Goal: Complete application form: Complete application form

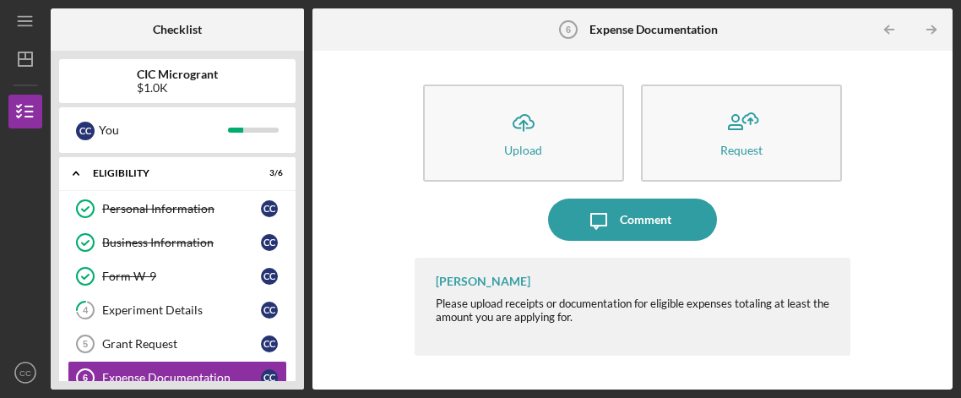
scroll to position [105, 0]
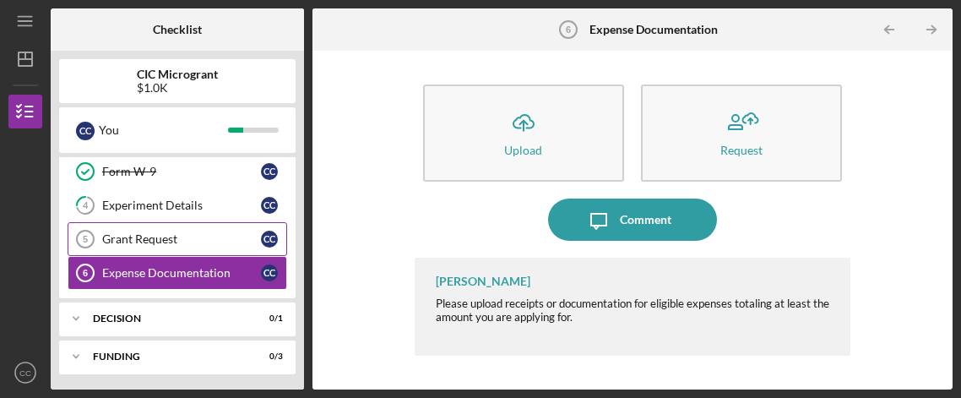
click at [138, 237] on div "Grant Request" at bounding box center [181, 239] width 159 height 14
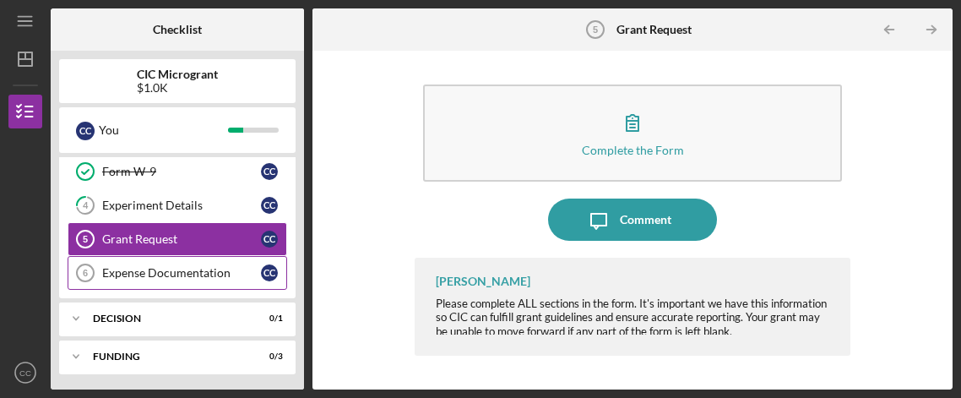
click at [169, 279] on link "Expense Documentation 6 Expense Documentation C C" at bounding box center [177, 273] width 219 height 34
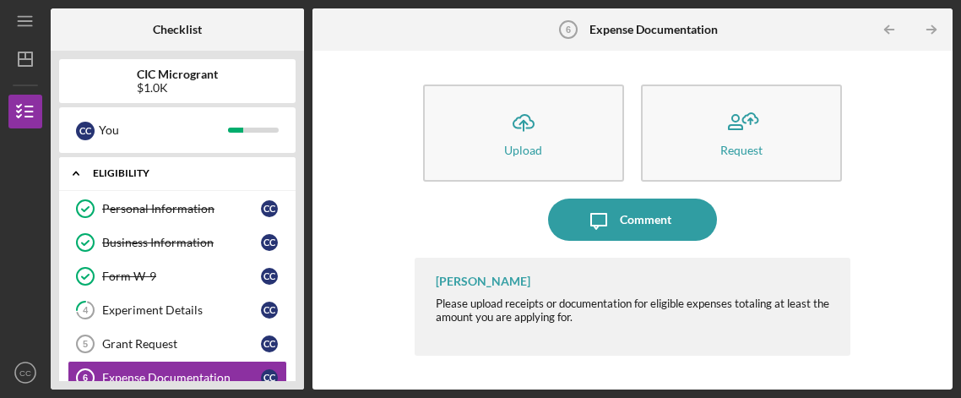
click at [126, 171] on div "ELIGIBILITY" at bounding box center [183, 173] width 181 height 10
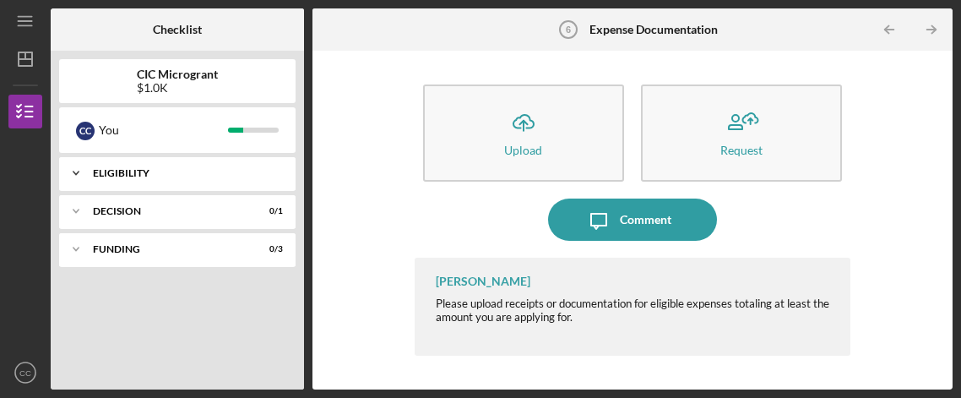
click at [126, 171] on div "ELIGIBILITY" at bounding box center [183, 173] width 181 height 10
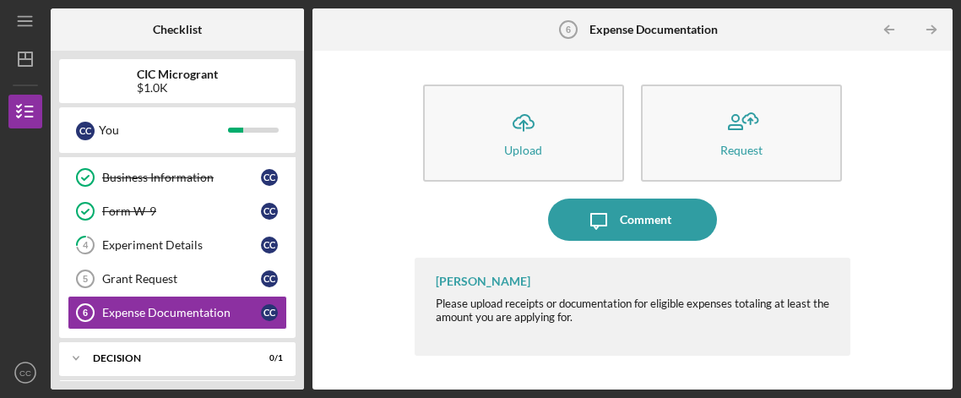
scroll to position [105, 0]
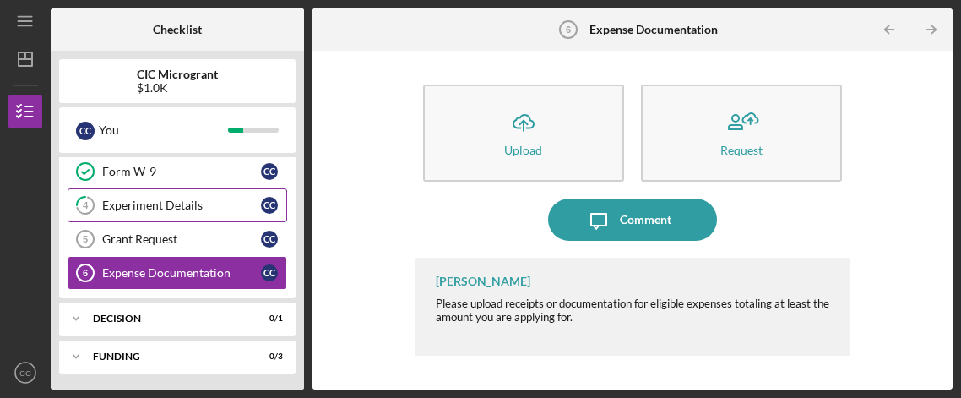
click at [138, 205] on div "Experiment Details" at bounding box center [181, 205] width 159 height 14
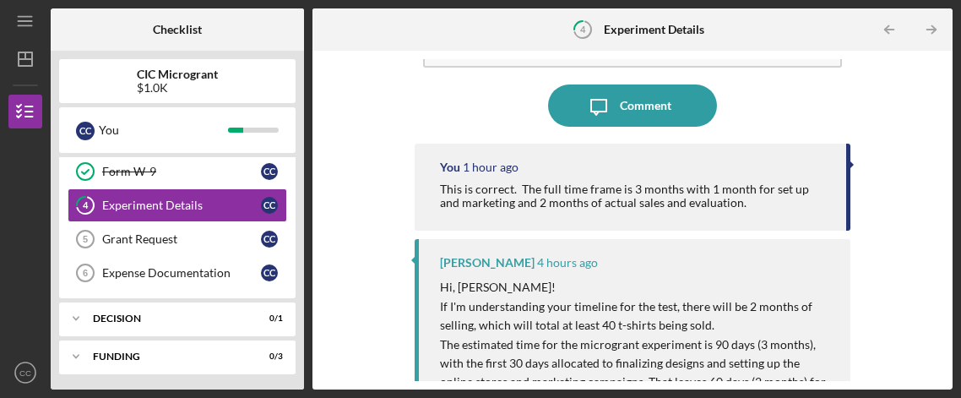
scroll to position [253, 0]
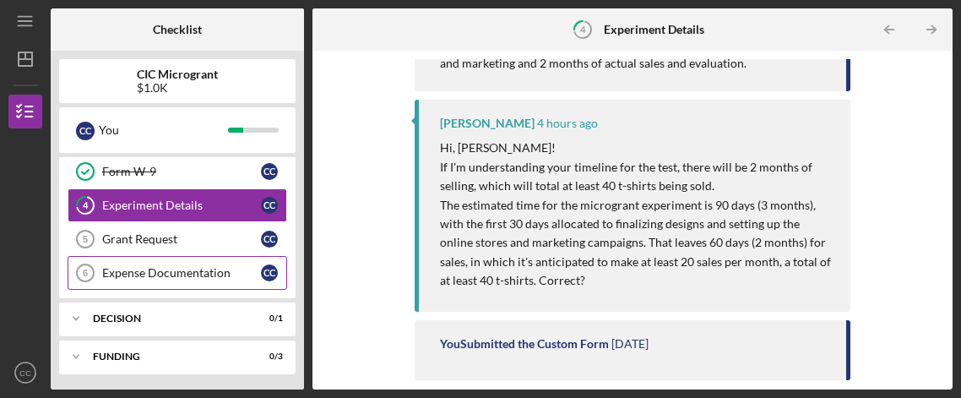
click at [124, 276] on div "Expense Documentation" at bounding box center [181, 273] width 159 height 14
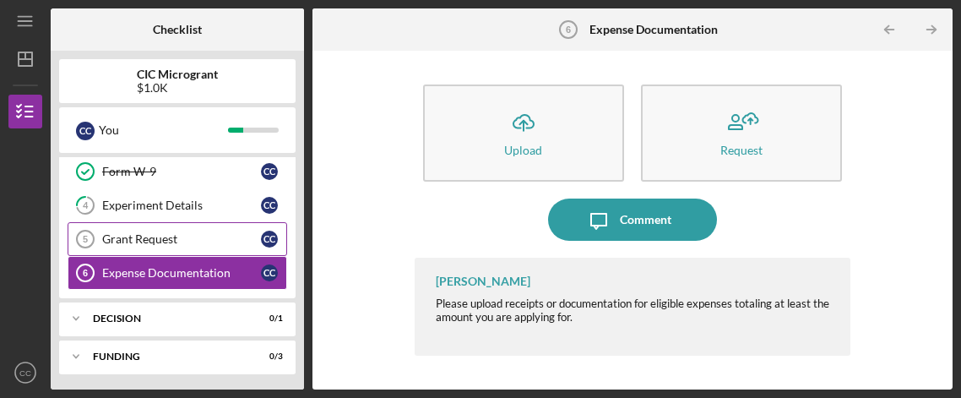
click at [130, 240] on div "Grant Request" at bounding box center [181, 239] width 159 height 14
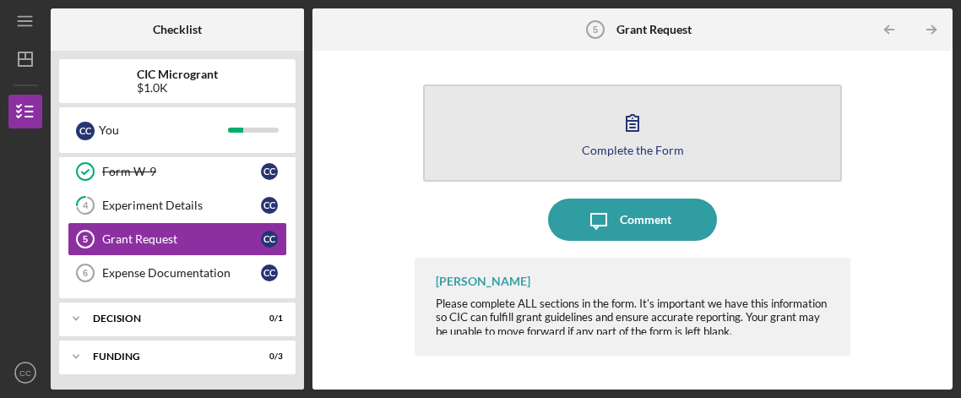
click at [632, 95] on button "Complete the Form Form" at bounding box center [633, 132] width 420 height 97
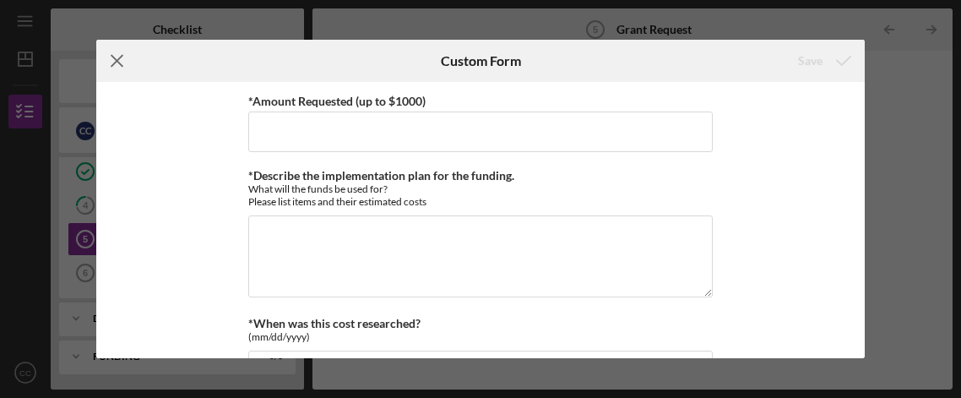
click at [110, 71] on icon "Icon/Menu Close" at bounding box center [117, 61] width 42 height 42
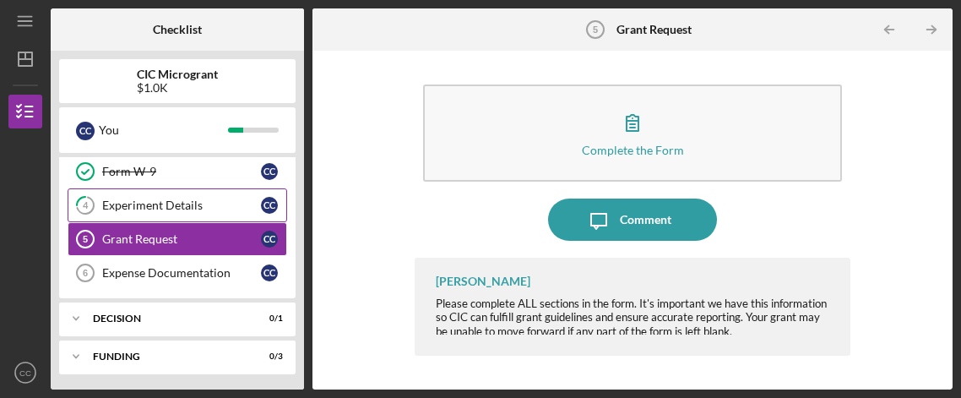
click at [168, 203] on div "Experiment Details" at bounding box center [181, 205] width 159 height 14
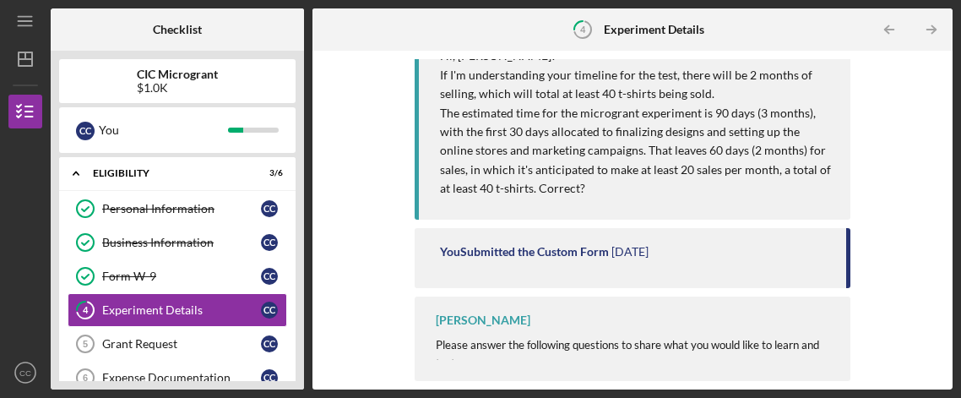
click at [192, 74] on b "CIC Microgrant" at bounding box center [177, 75] width 81 height 14
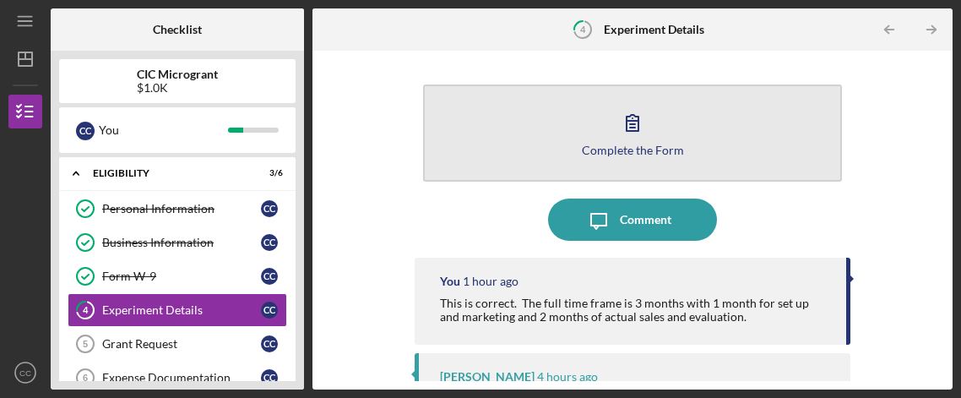
click at [611, 121] on icon "button" at bounding box center [632, 122] width 42 height 42
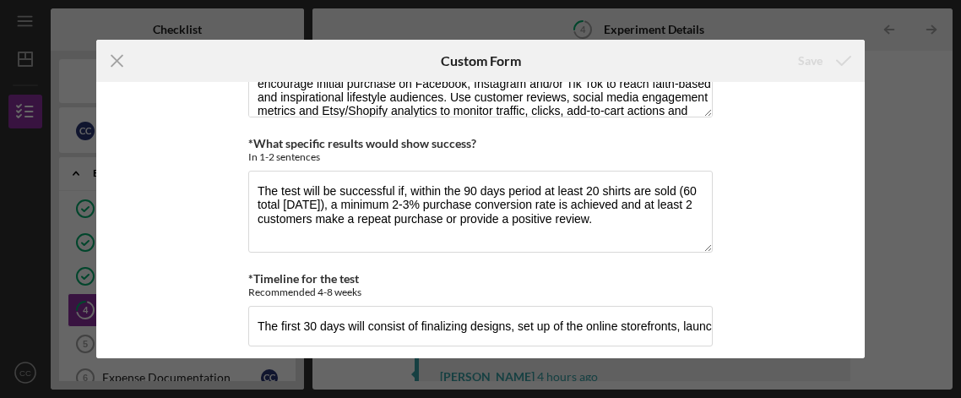
scroll to position [234, 0]
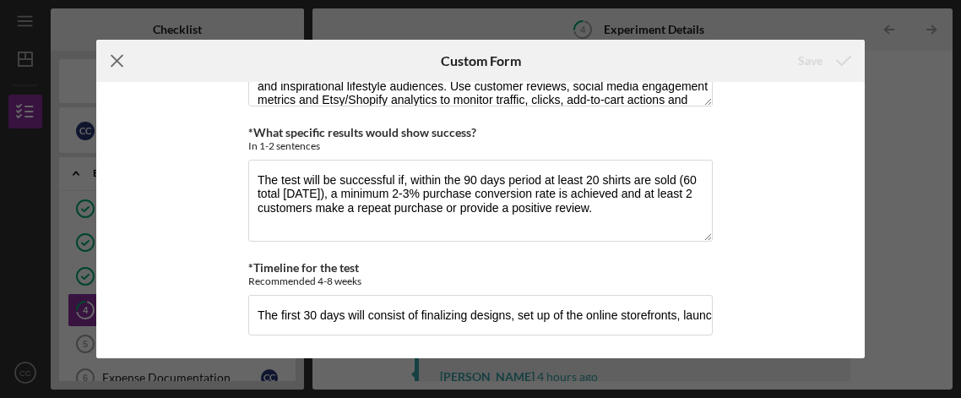
click at [116, 63] on icon "Icon/Menu Close" at bounding box center [117, 61] width 42 height 42
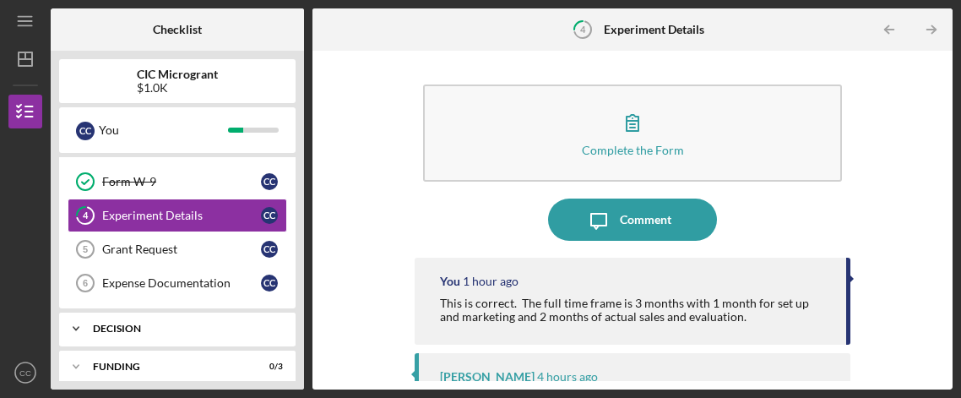
scroll to position [105, 0]
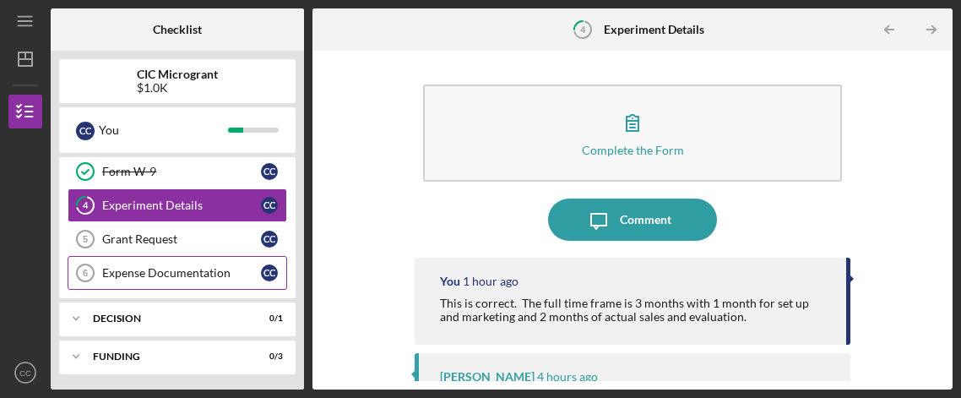
click at [173, 273] on div "Expense Documentation" at bounding box center [181, 273] width 159 height 14
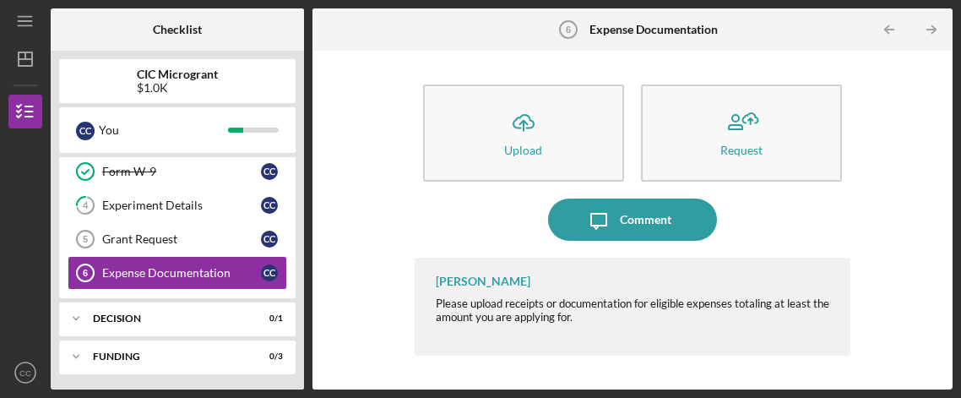
click at [669, 24] on b "Expense Documentation" at bounding box center [653, 30] width 128 height 14
click at [116, 347] on div "Icon/Expander FUNDING 0 / 3" at bounding box center [177, 356] width 236 height 34
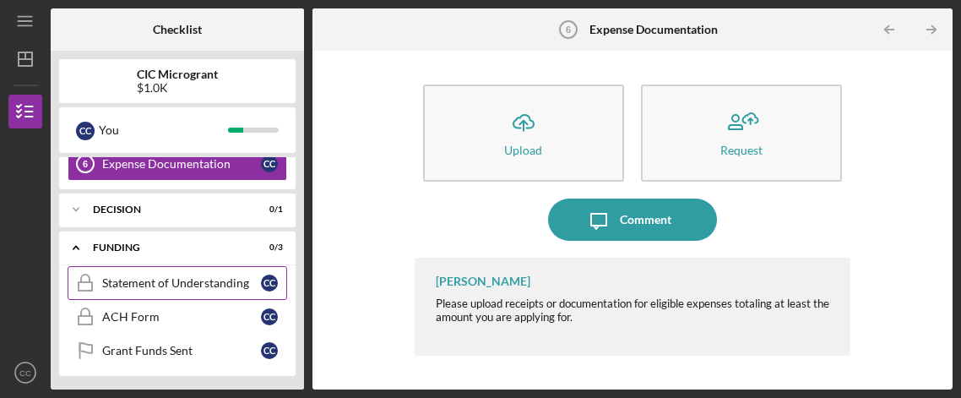
scroll to position [205, 0]
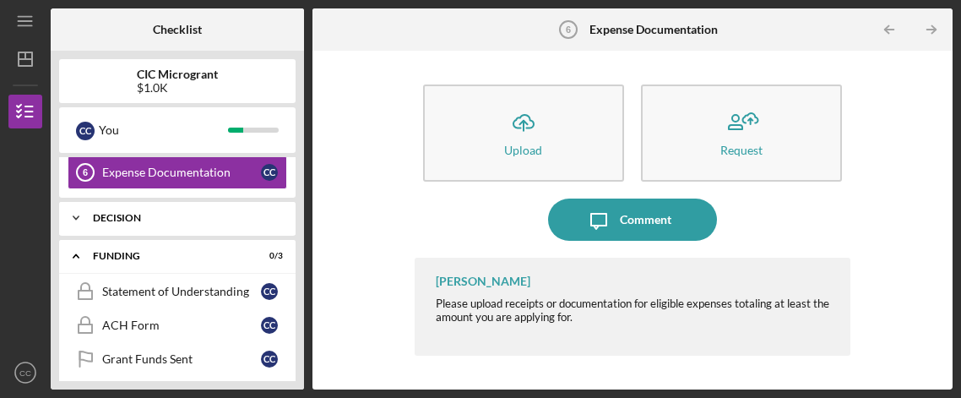
click at [81, 211] on icon "Icon/Expander" at bounding box center [76, 218] width 34 height 34
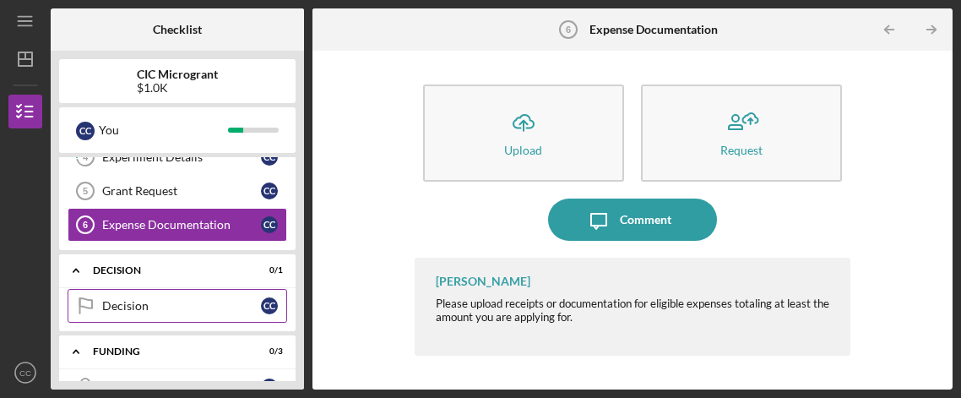
scroll to position [140, 0]
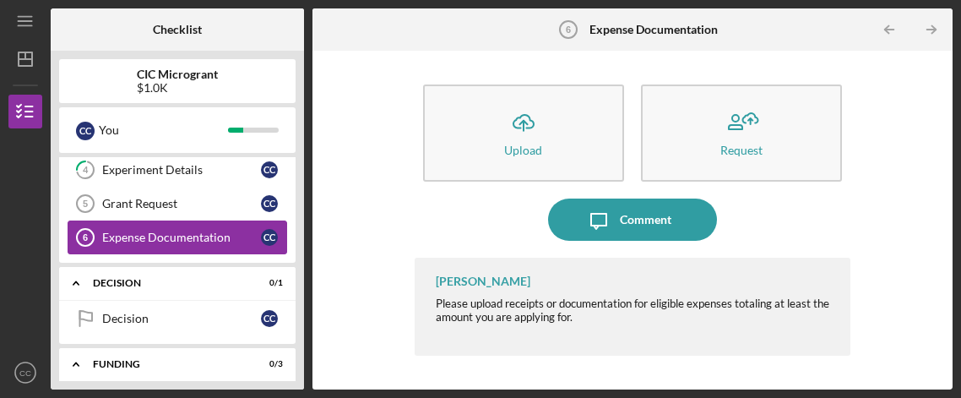
click at [166, 237] on div "Expense Documentation" at bounding box center [181, 237] width 159 height 14
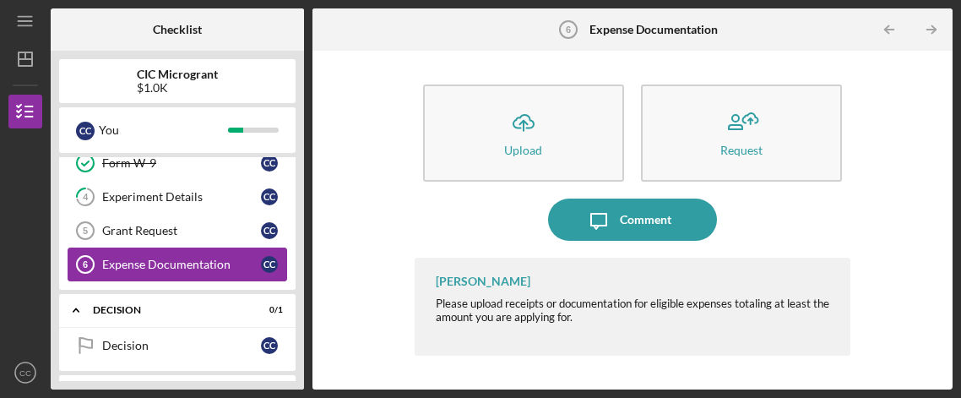
scroll to position [113, 0]
click at [124, 232] on div "Grant Request" at bounding box center [181, 231] width 159 height 14
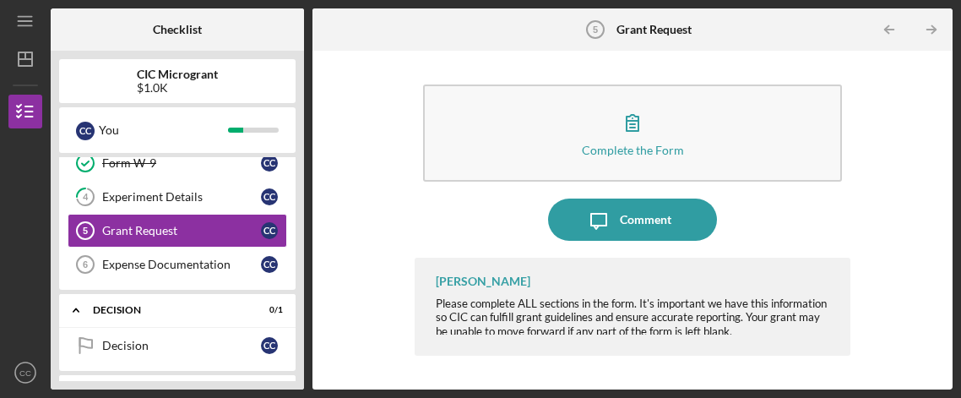
click at [886, 261] on div "Complete the Form Form Icon/Message Comment [PERSON_NAME] Please complete ALL s…" at bounding box center [632, 220] width 623 height 322
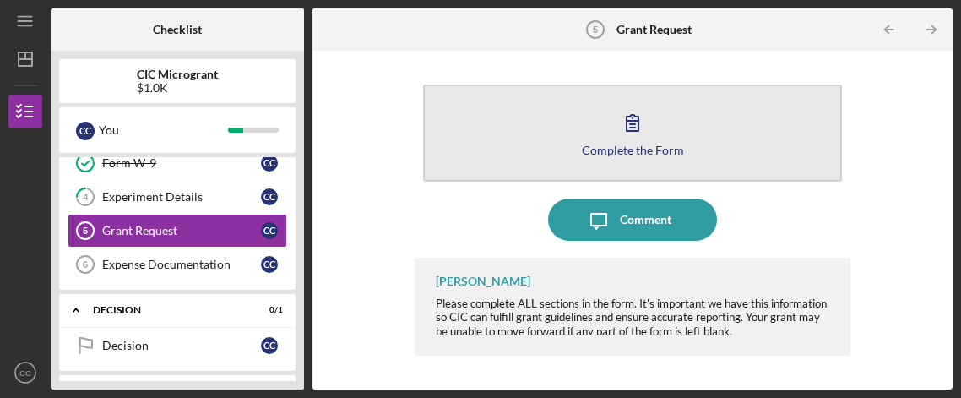
click at [632, 136] on icon "button" at bounding box center [632, 122] width 42 height 42
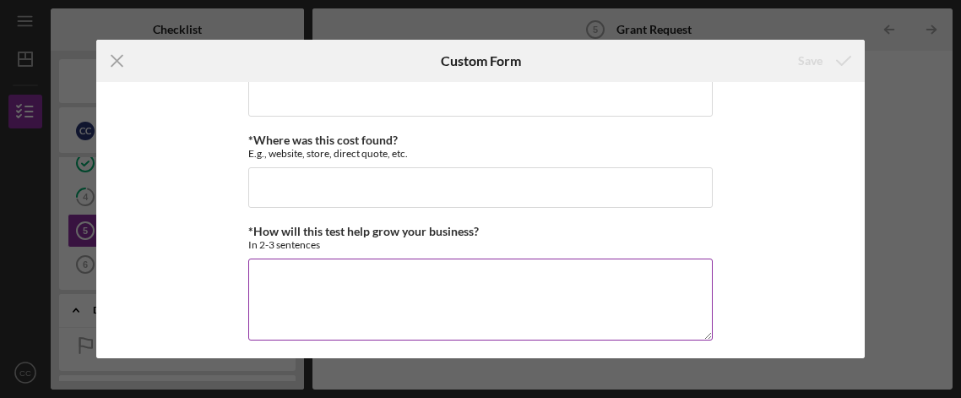
scroll to position [282, 0]
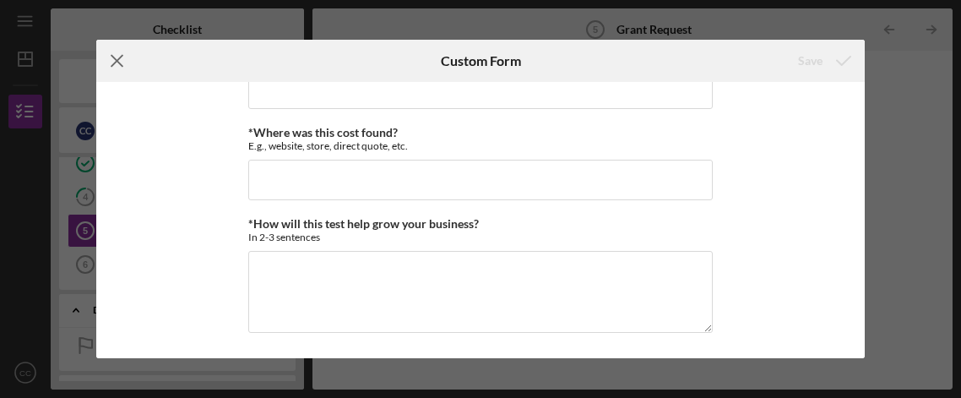
click at [114, 67] on icon "Icon/Menu Close" at bounding box center [117, 61] width 42 height 42
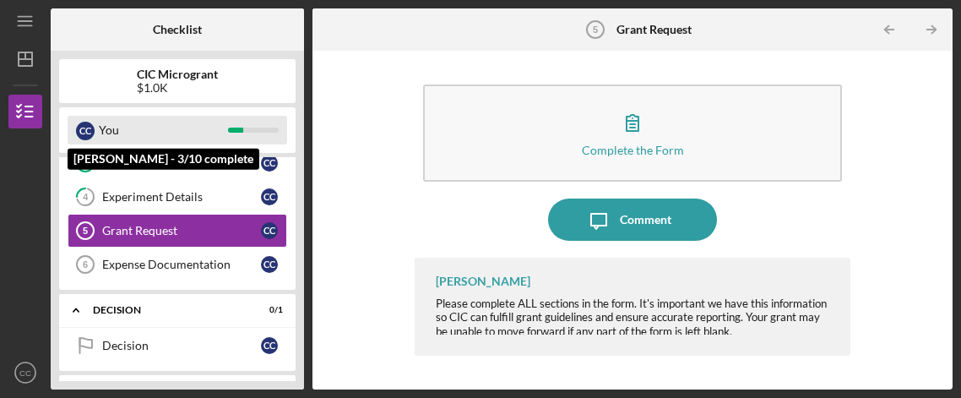
click at [131, 132] on div "You" at bounding box center [163, 130] width 129 height 29
click at [82, 127] on div "C C" at bounding box center [85, 131] width 19 height 19
click at [179, 129] on div "You" at bounding box center [163, 130] width 129 height 29
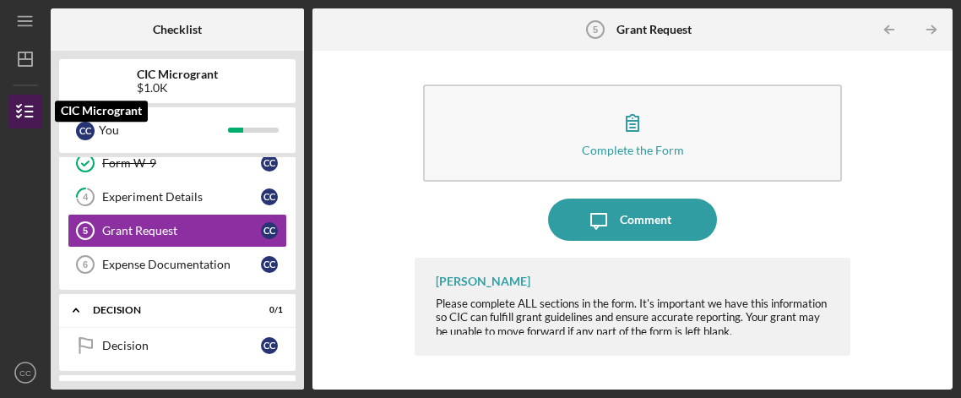
click at [30, 108] on icon "button" at bounding box center [25, 111] width 42 height 42
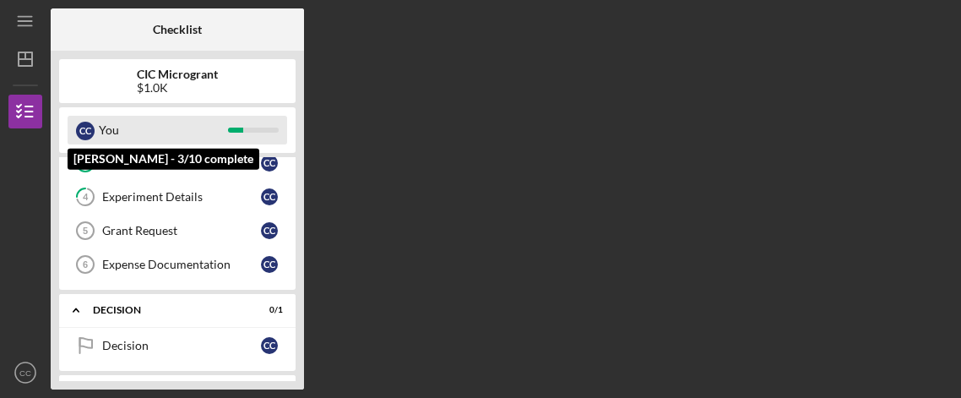
click at [111, 133] on div "You" at bounding box center [163, 130] width 129 height 29
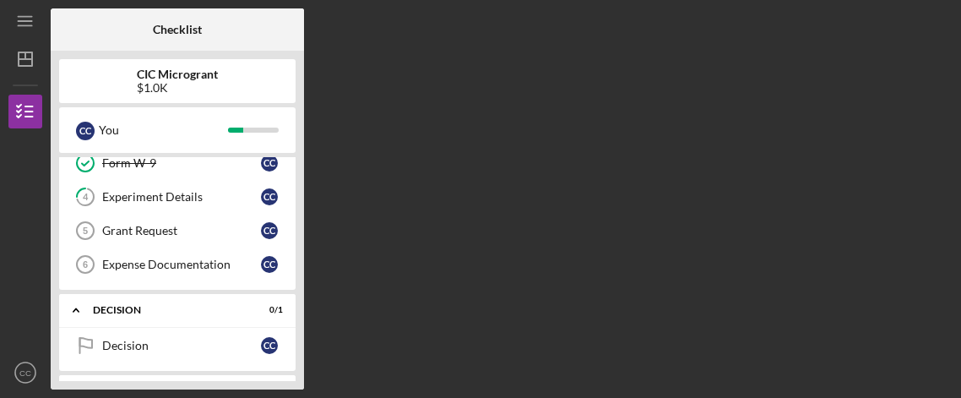
click at [215, 71] on b "CIC Microgrant" at bounding box center [177, 75] width 81 height 14
click at [167, 191] on div "Experiment Details" at bounding box center [181, 197] width 159 height 14
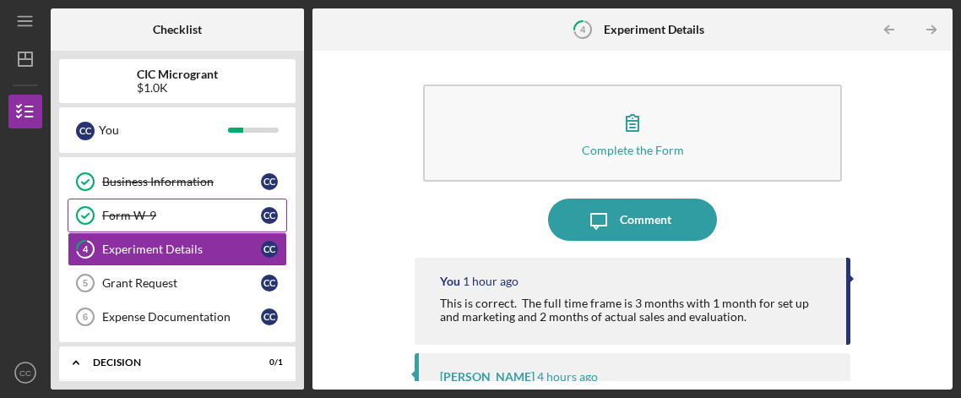
scroll to position [49, 0]
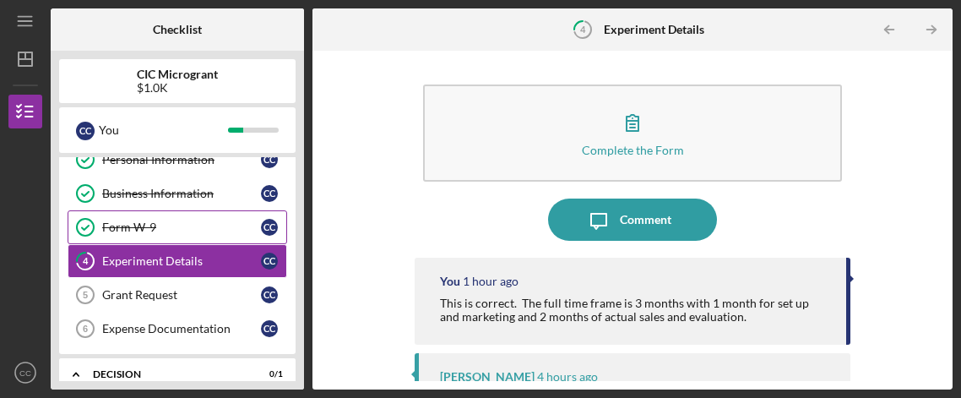
click at [158, 195] on div "Business Information" at bounding box center [181, 194] width 159 height 14
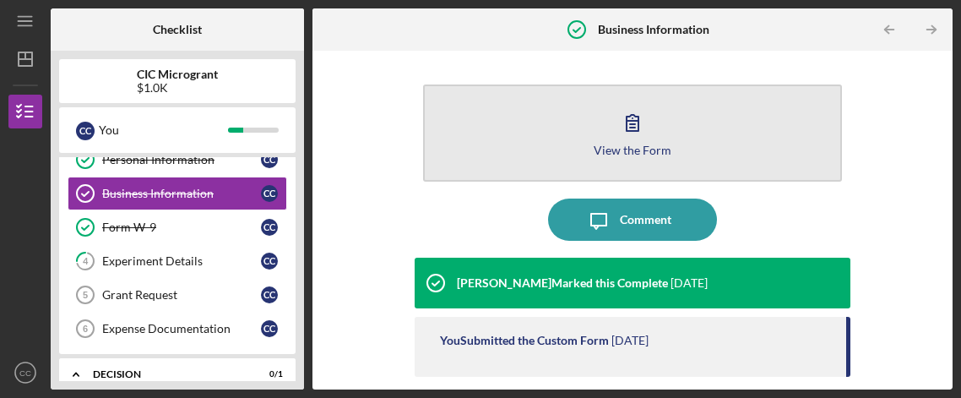
click at [679, 107] on button "View the Form Form" at bounding box center [633, 132] width 420 height 97
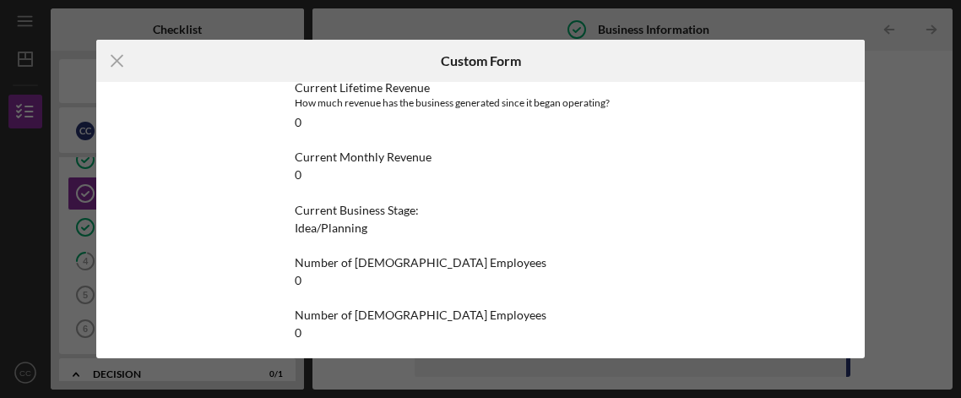
scroll to position [1080, 0]
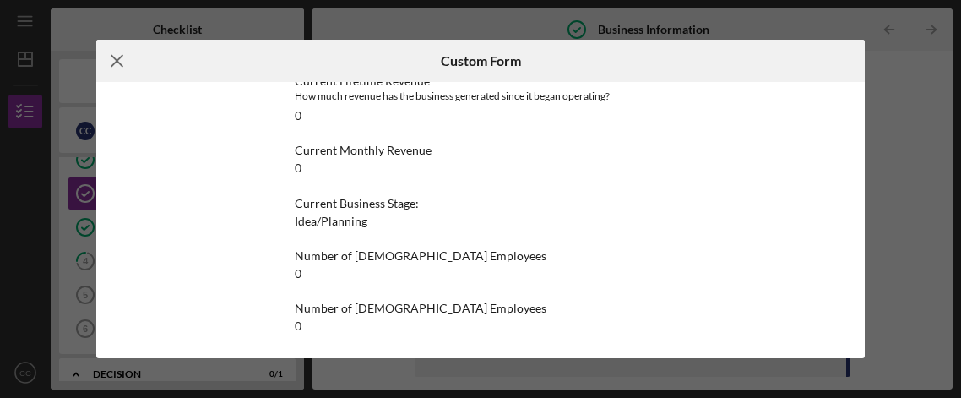
click at [127, 68] on icon "Icon/Menu Close" at bounding box center [117, 61] width 42 height 42
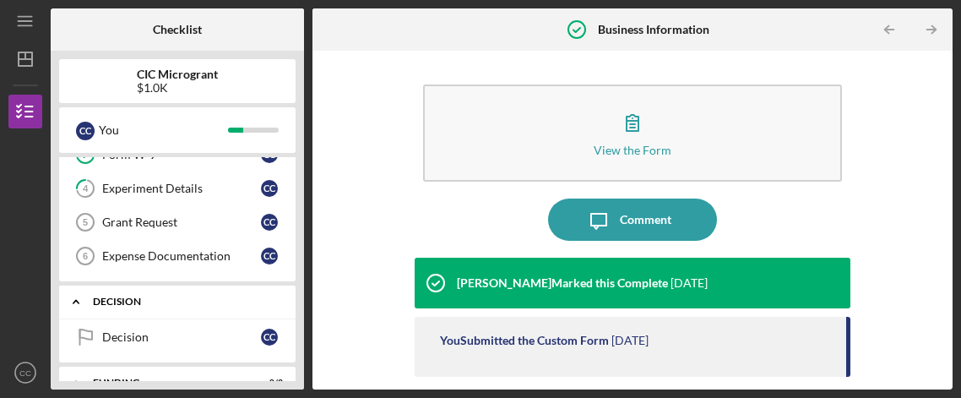
scroll to position [100, 0]
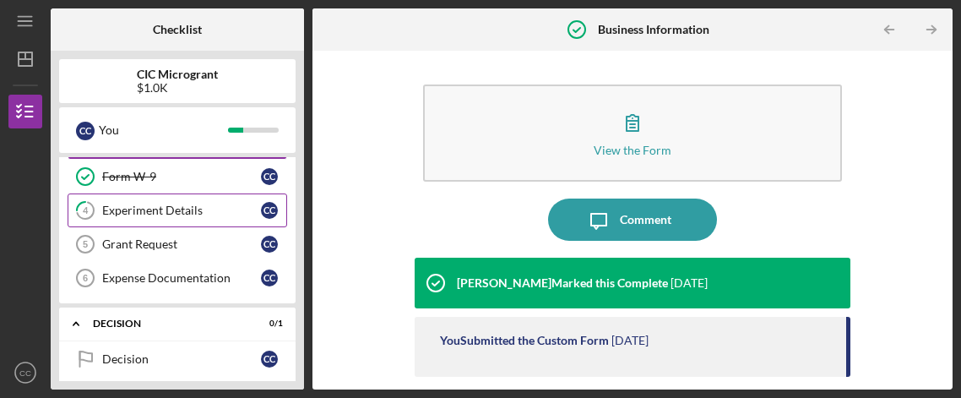
click at [178, 205] on div "Experiment Details" at bounding box center [181, 210] width 159 height 14
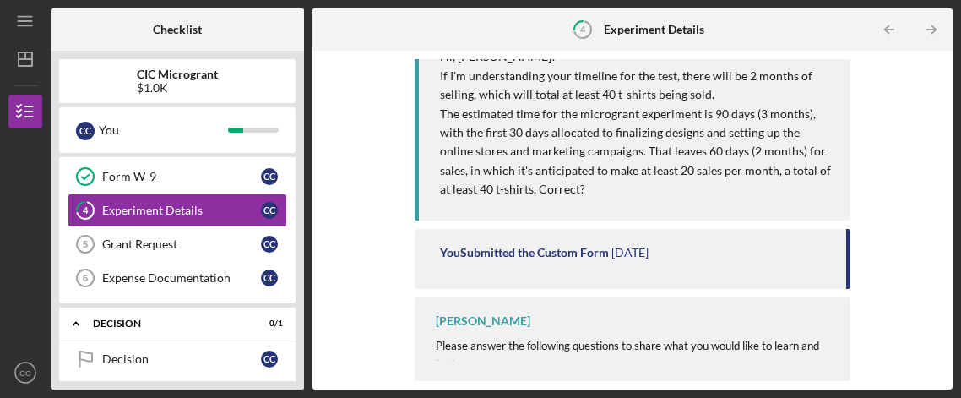
scroll to position [345, 0]
click at [153, 252] on link "Grant Request 5 Grant Request C C" at bounding box center [177, 244] width 219 height 34
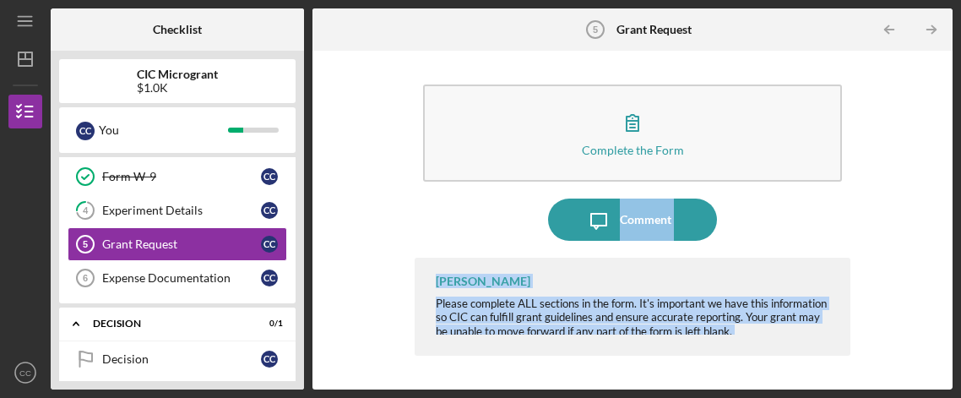
drag, startPoint x: 901, startPoint y: 169, endPoint x: 858, endPoint y: 366, distance: 202.0
click at [893, 369] on div "Complete the Form Form Icon/Message Comment [PERSON_NAME] Please complete ALL s…" at bounding box center [632, 220] width 623 height 322
click at [555, 314] on span "Please complete ALL sections in the form. It's important we have this informati…" at bounding box center [631, 316] width 391 height 41
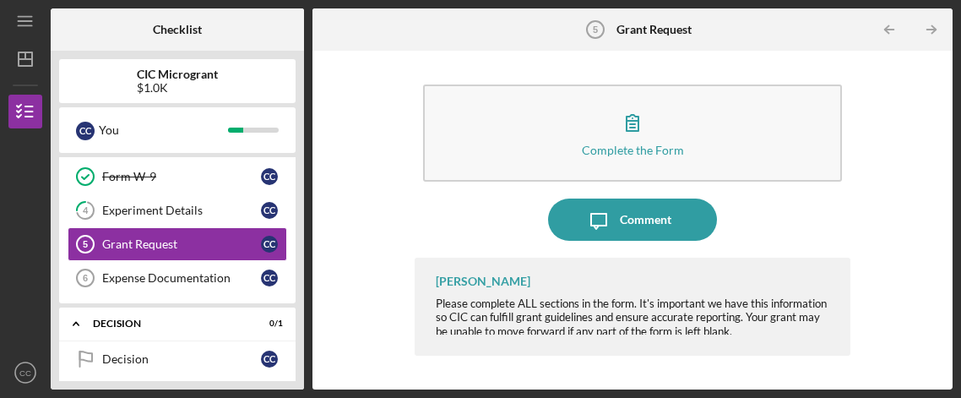
click at [707, 306] on span "Please complete ALL sections in the form. It's important we have this informati…" at bounding box center [631, 316] width 391 height 41
click at [138, 207] on div "Experiment Details" at bounding box center [181, 210] width 159 height 14
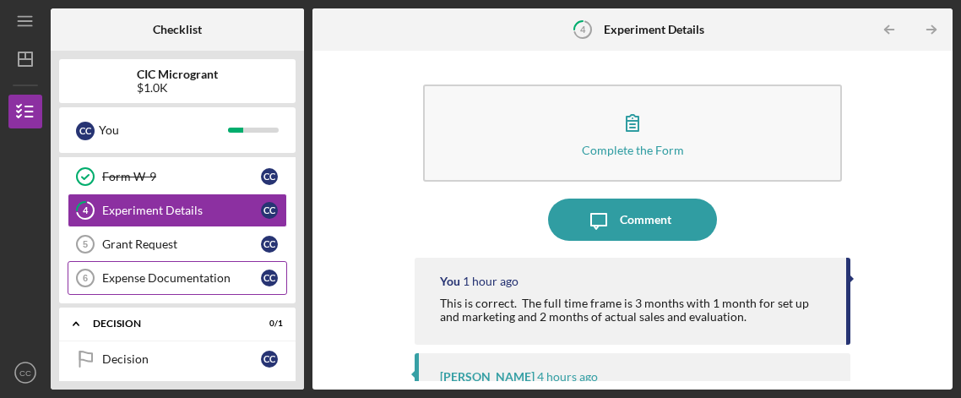
click at [185, 277] on div "Expense Documentation" at bounding box center [181, 278] width 159 height 14
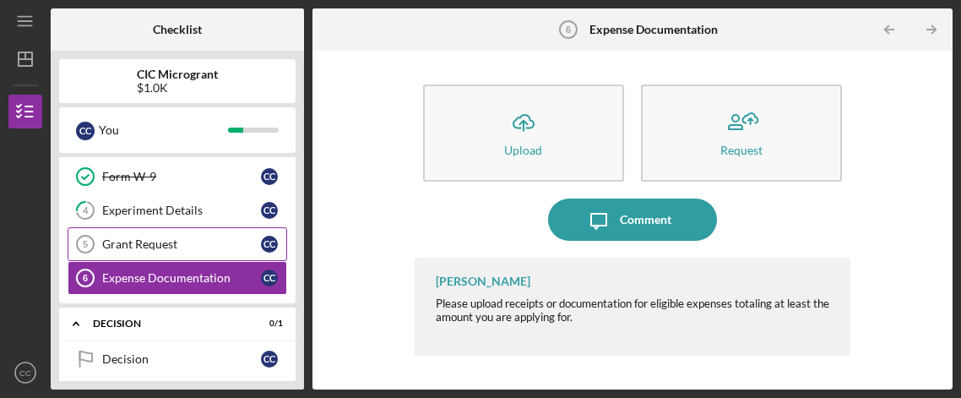
click at [162, 250] on link "Grant Request 5 Grant Request C C" at bounding box center [177, 244] width 219 height 34
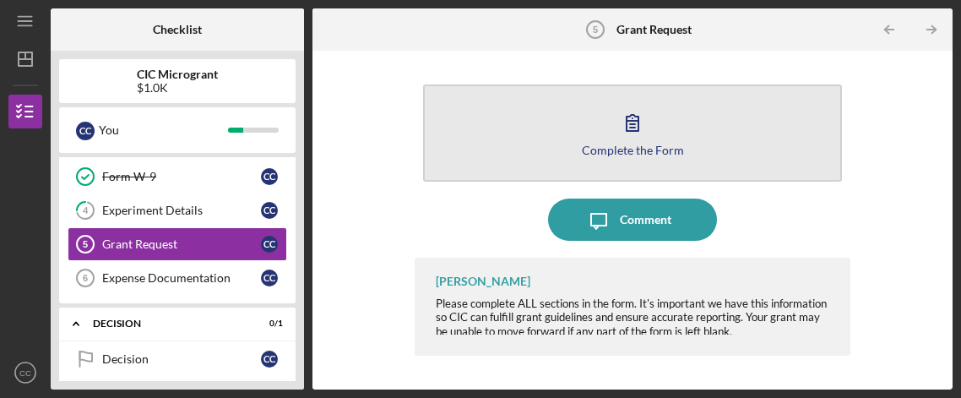
click at [600, 132] on button "Complete the Form Form" at bounding box center [633, 132] width 420 height 97
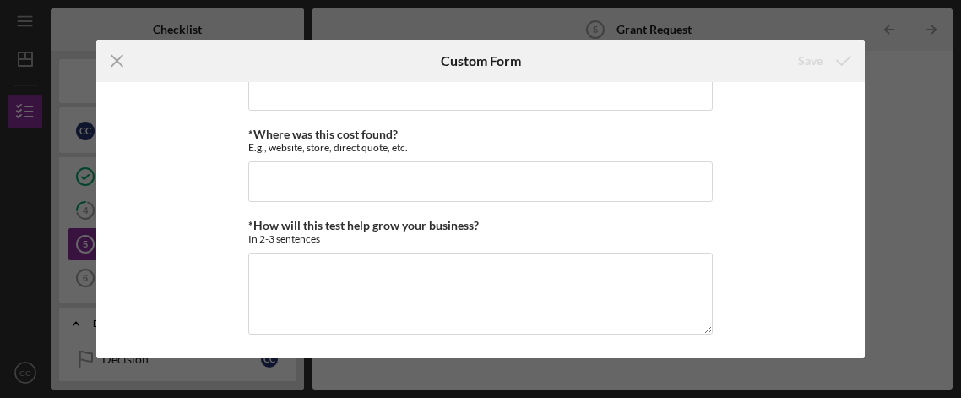
scroll to position [282, 0]
click at [123, 57] on icon "Icon/Menu Close" at bounding box center [117, 61] width 42 height 42
